Goal: Find specific page/section: Find specific page/section

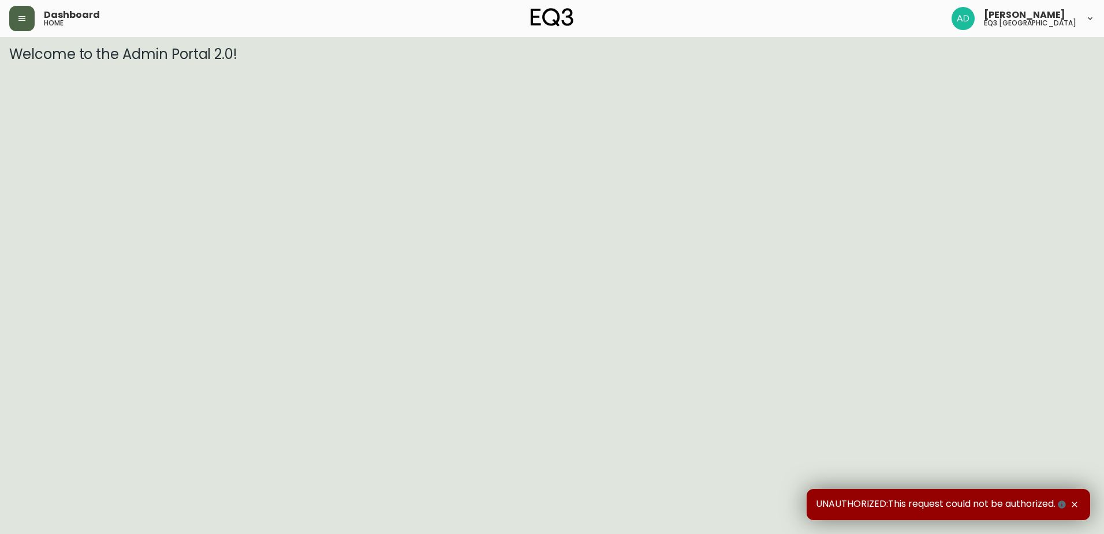
click at [21, 11] on button "button" at bounding box center [21, 18] width 25 height 25
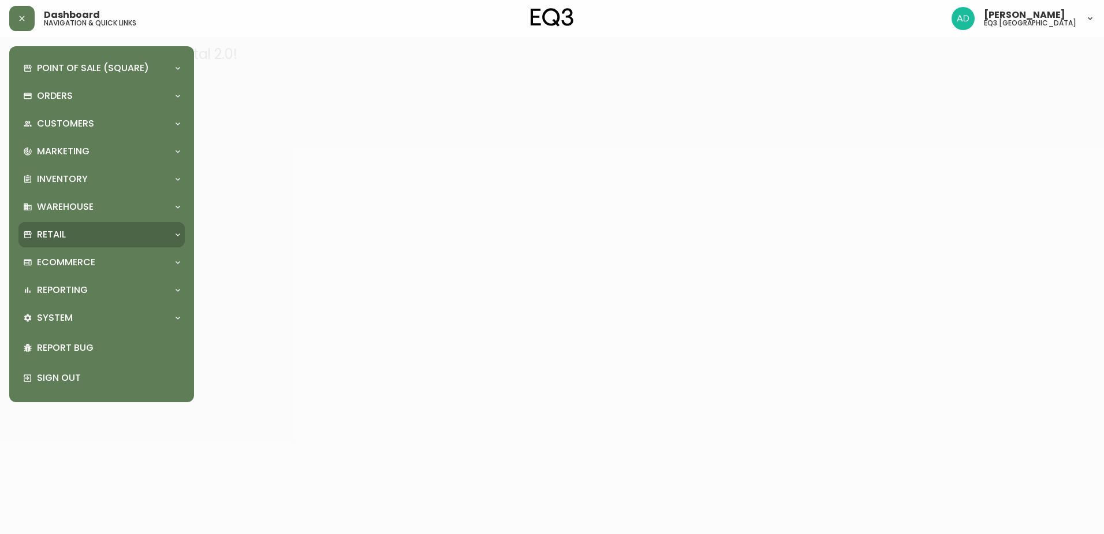
click at [50, 235] on p "Retail" at bounding box center [51, 234] width 29 height 13
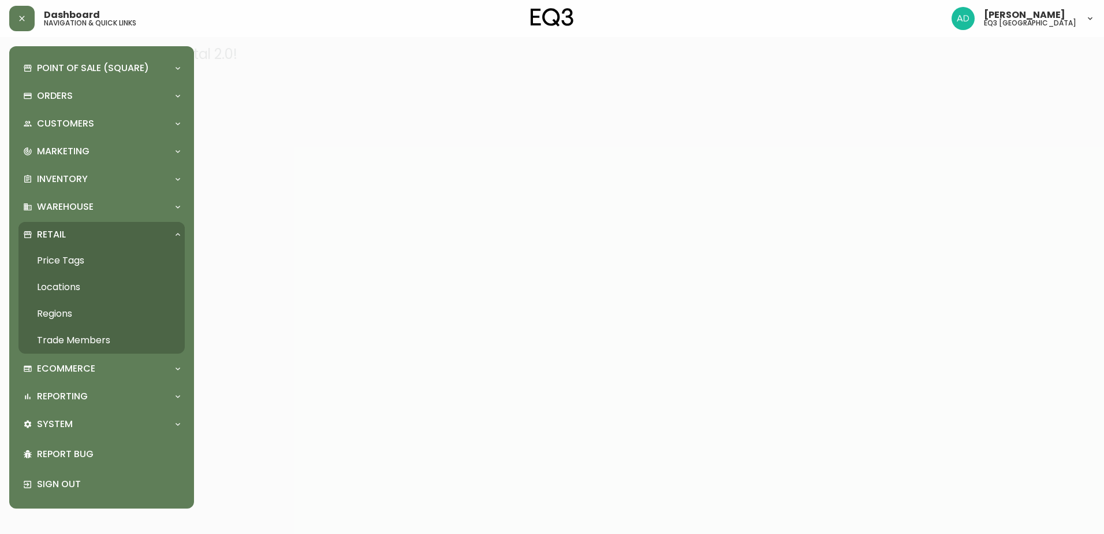
click at [72, 256] on link "Price Tags" at bounding box center [101, 260] width 166 height 27
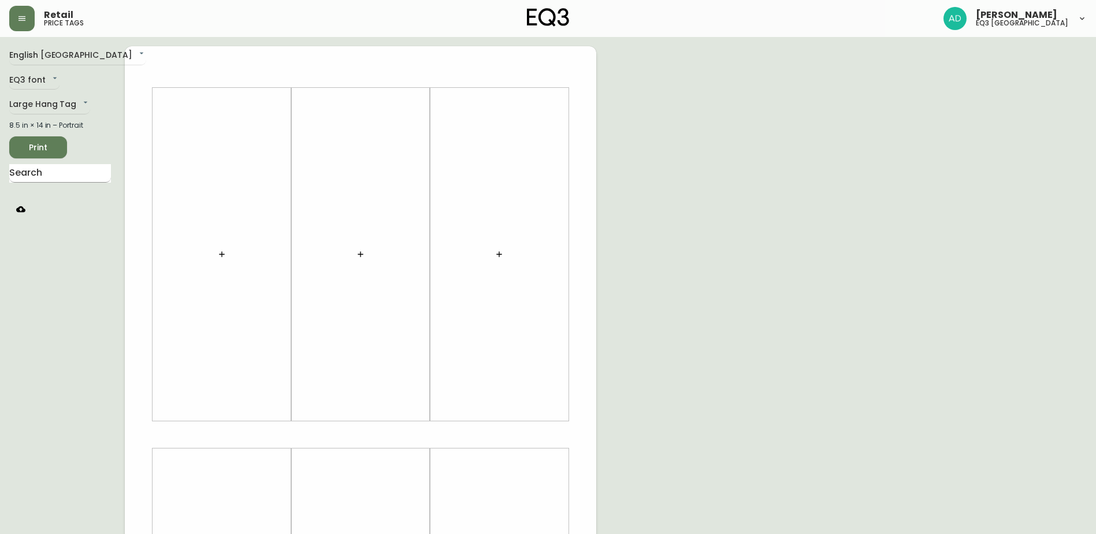
click at [44, 177] on input "text" at bounding box center [60, 173] width 102 height 18
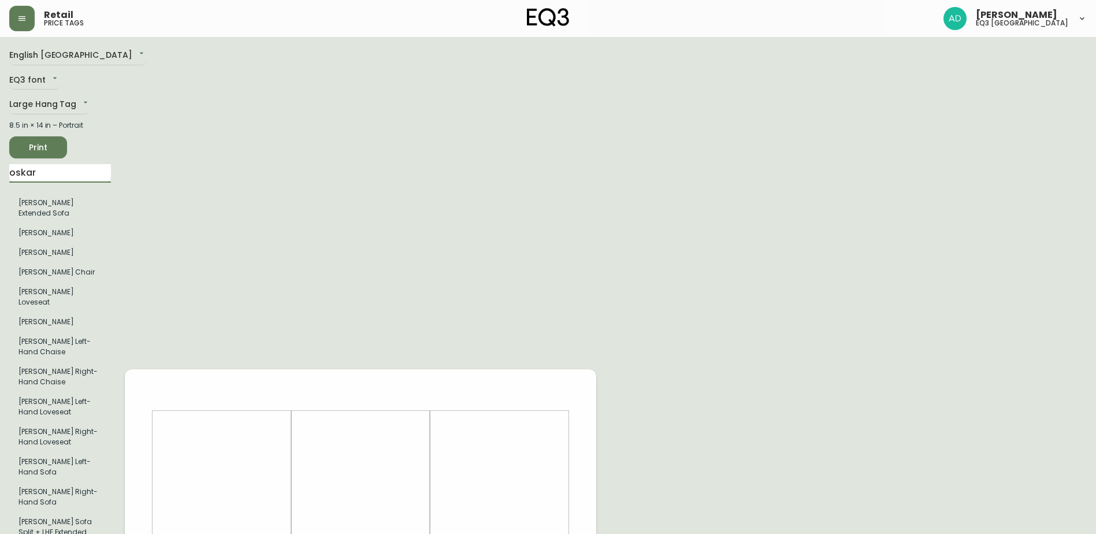
type input "oskar"
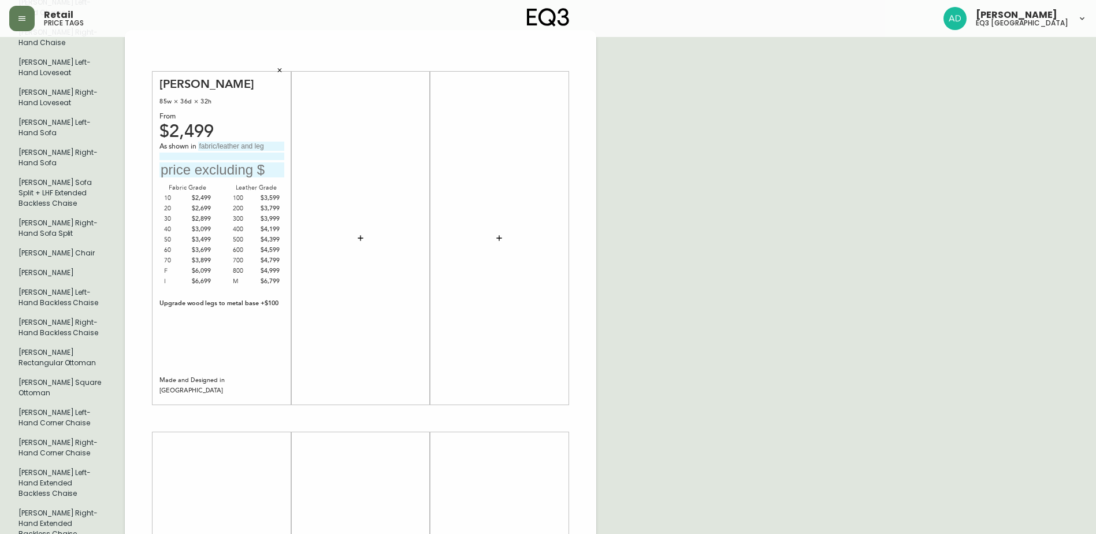
scroll to position [289, 0]
